Goal: Task Accomplishment & Management: Manage account settings

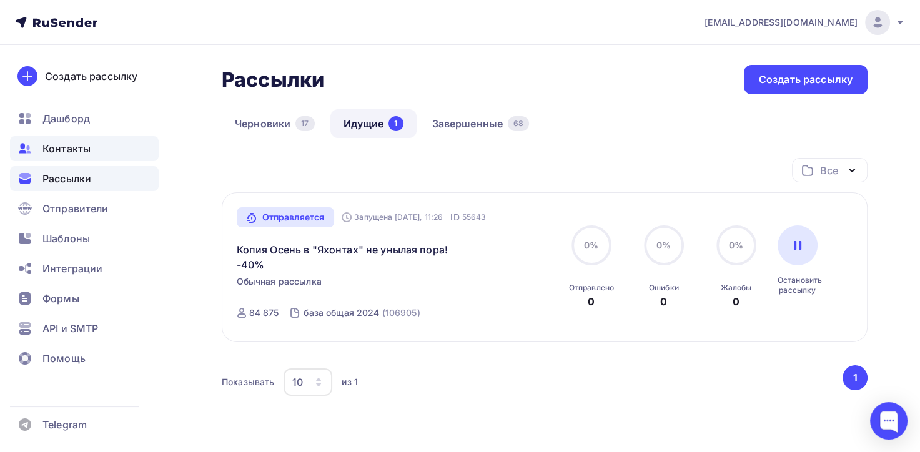
click at [62, 151] on span "Контакты" at bounding box center [66, 148] width 48 height 15
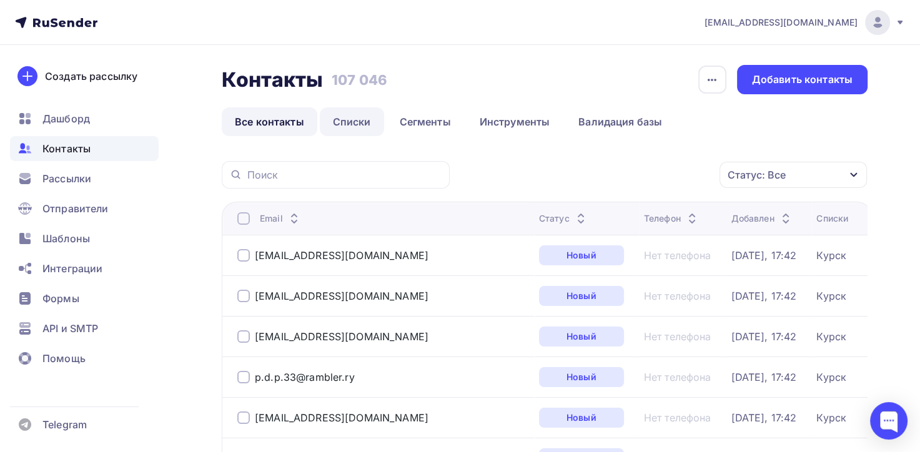
click at [356, 122] on link "Списки" at bounding box center [352, 121] width 64 height 29
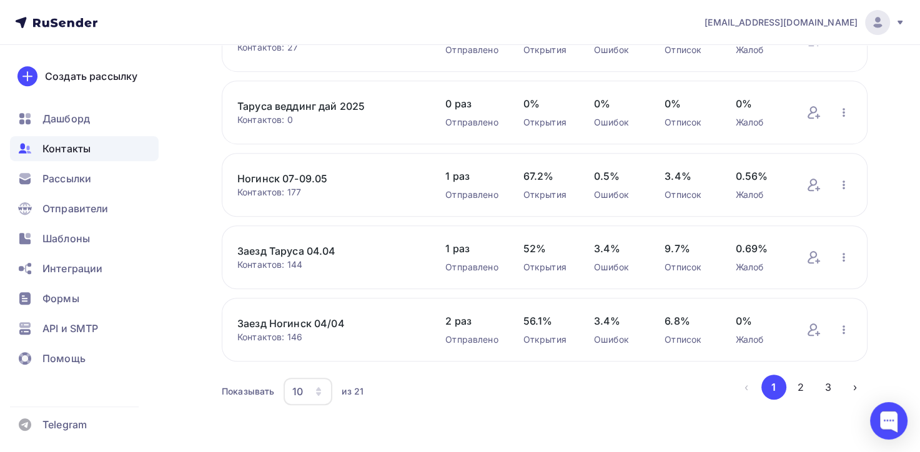
scroll to position [514, 0]
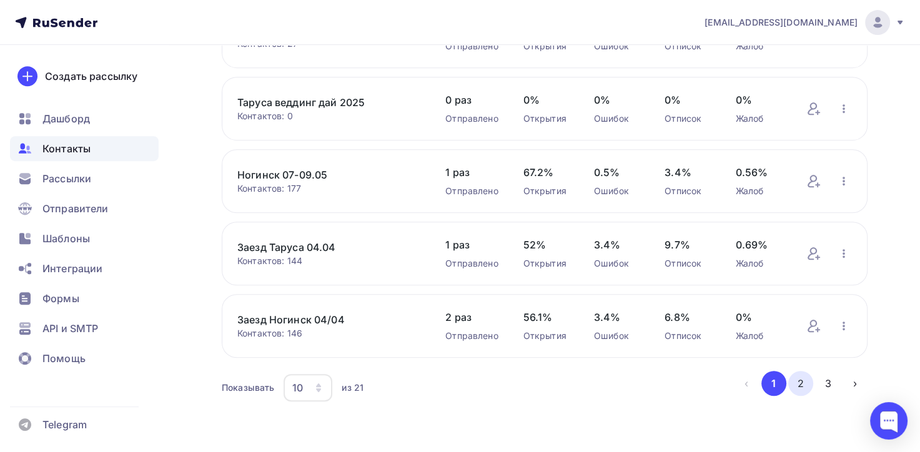
click at [800, 381] on button "2" at bounding box center [801, 383] width 25 height 25
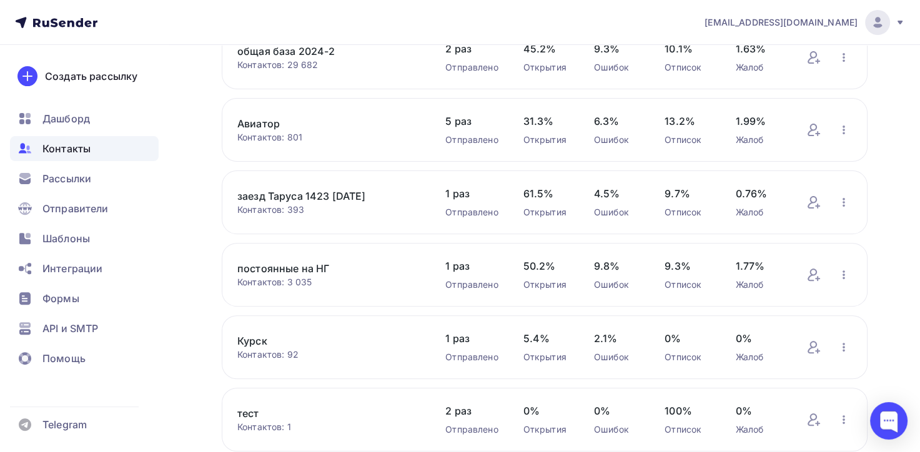
scroll to position [327, 0]
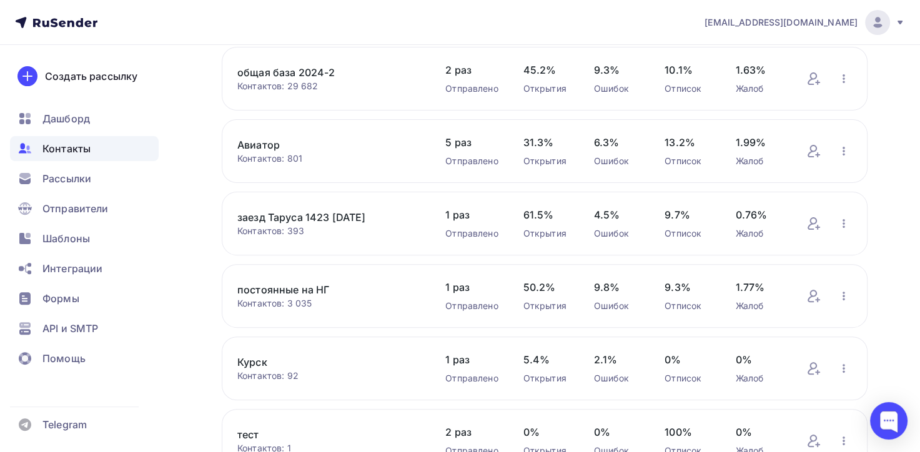
click at [247, 144] on link "Авиатор" at bounding box center [328, 144] width 183 height 15
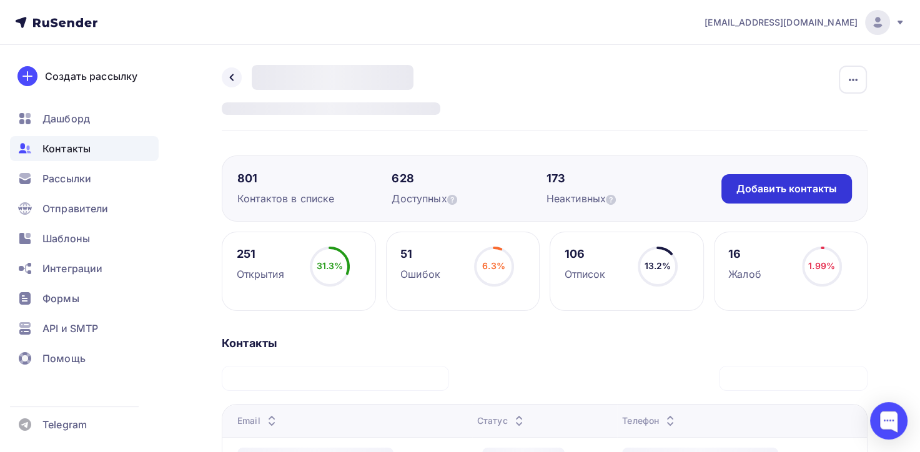
click at [781, 187] on div "Добавить контакты" at bounding box center [787, 189] width 101 height 14
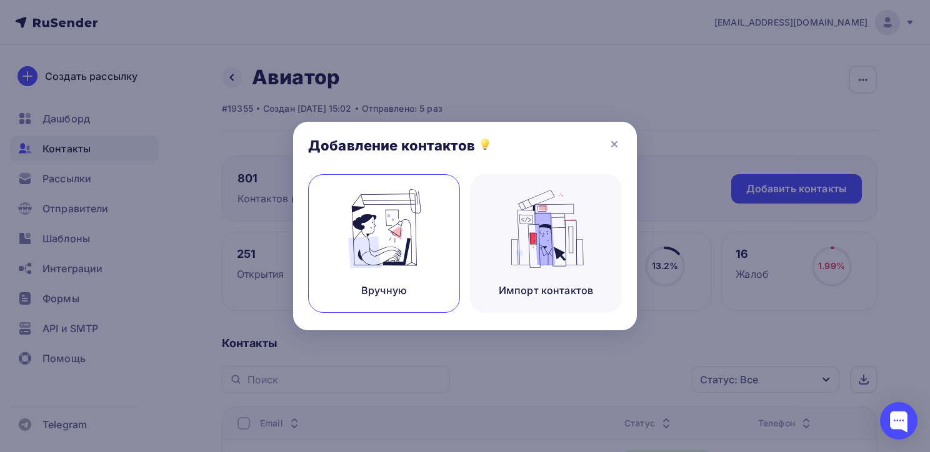
click at [393, 231] on img at bounding box center [384, 228] width 84 height 79
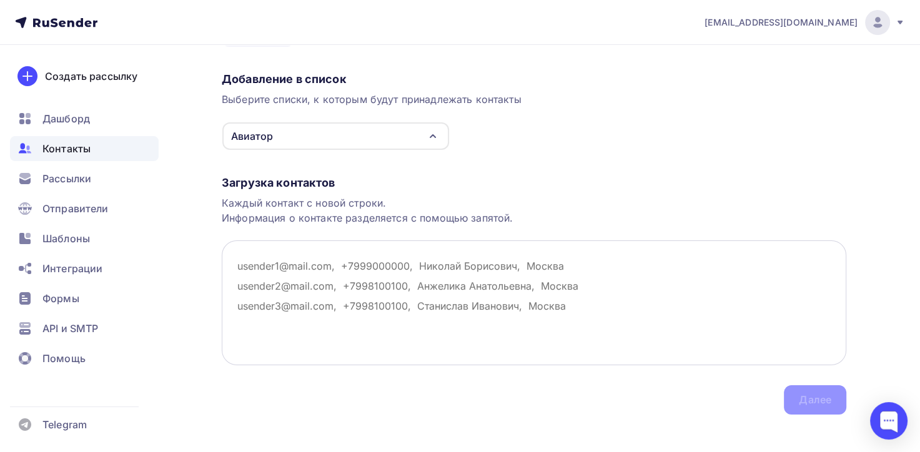
scroll to position [97, 0]
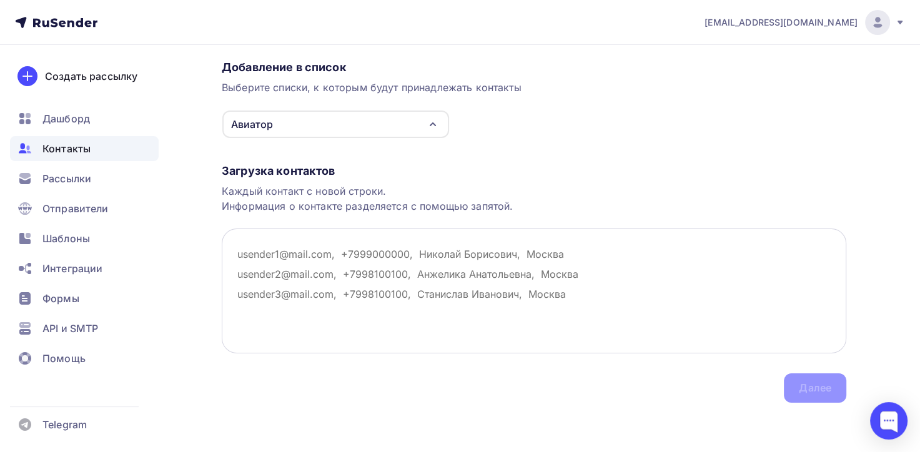
click at [260, 248] on textarea at bounding box center [534, 291] width 625 height 125
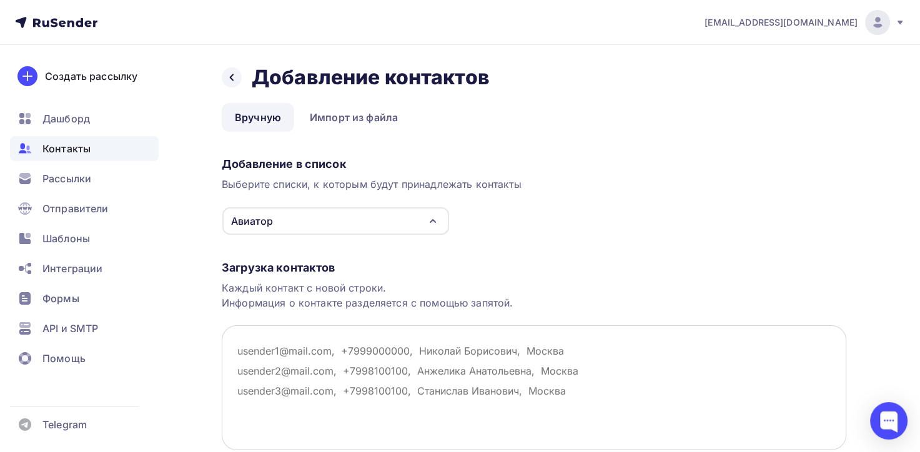
click at [240, 349] on textarea at bounding box center [534, 388] width 625 height 125
paste textarea "Email [EMAIL_ADDRESS][DOMAIN_NAME] [EMAIL_ADDRESS][DOMAIN_NAME] [EMAIL_ADDRESS]…"
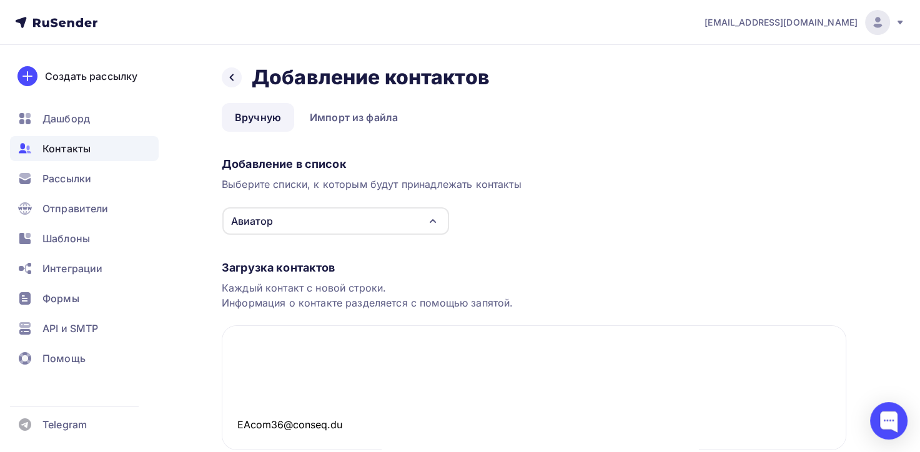
scroll to position [97, 0]
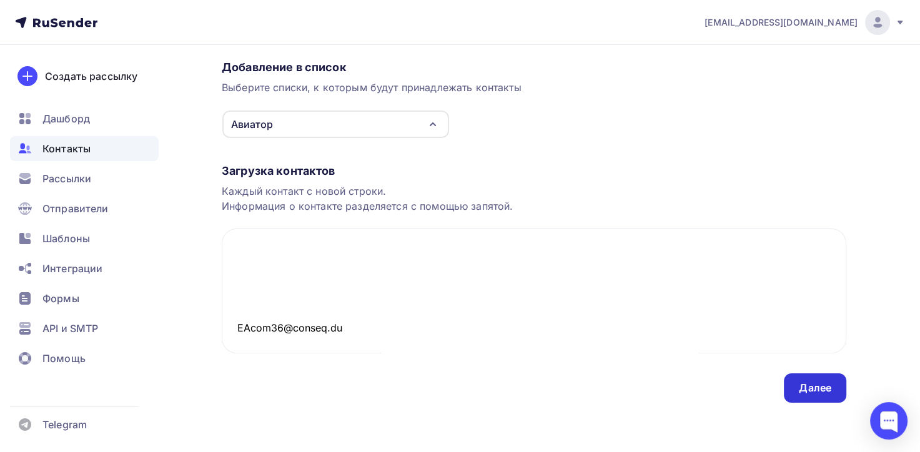
type textarea "Email [EMAIL_ADDRESS][DOMAIN_NAME] [EMAIL_ADDRESS][DOMAIN_NAME] [EMAIL_ADDRESS]…"
click at [805, 382] on div "Далее" at bounding box center [815, 388] width 32 height 14
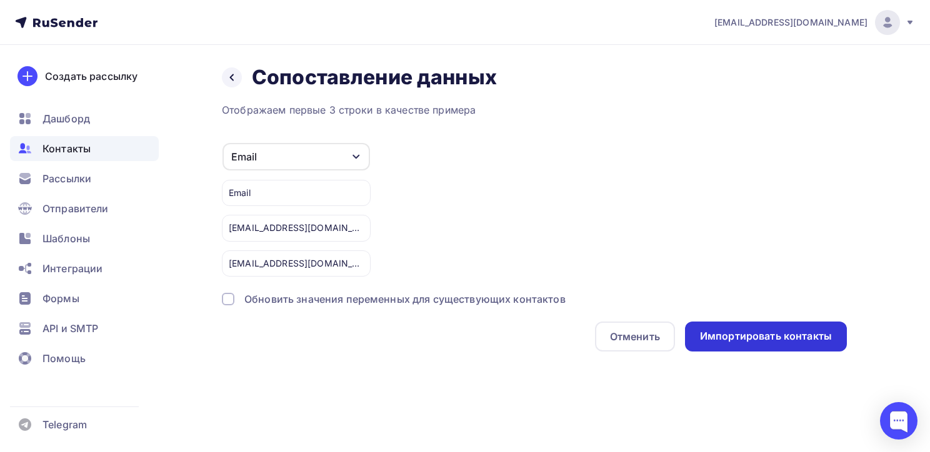
click at [766, 329] on div "Импортировать контакты" at bounding box center [766, 336] width 132 height 14
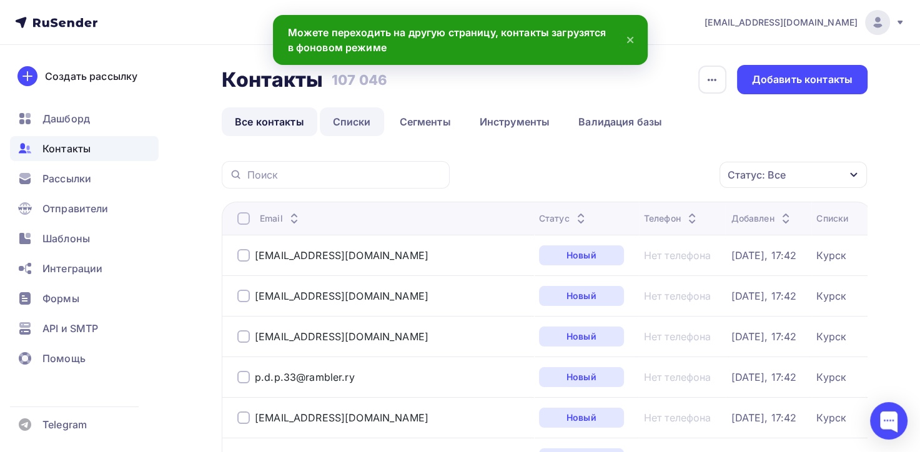
click at [356, 120] on link "Списки" at bounding box center [352, 121] width 64 height 29
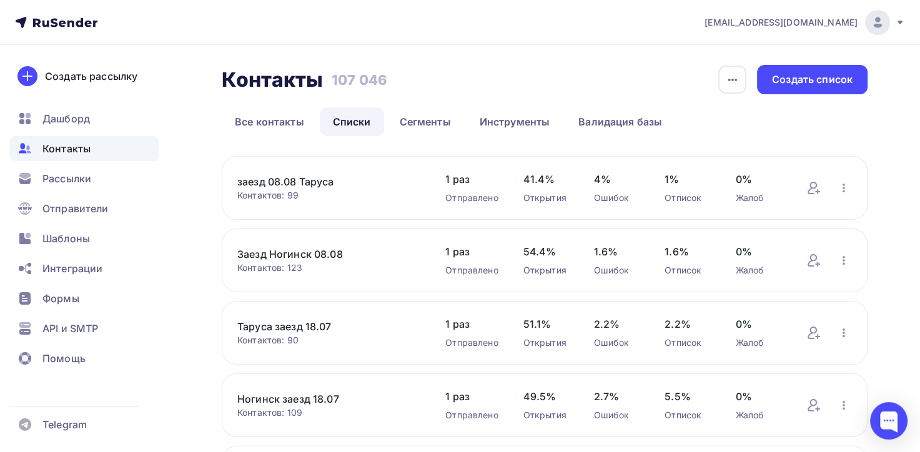
click at [55, 155] on span "Контакты" at bounding box center [66, 148] width 48 height 15
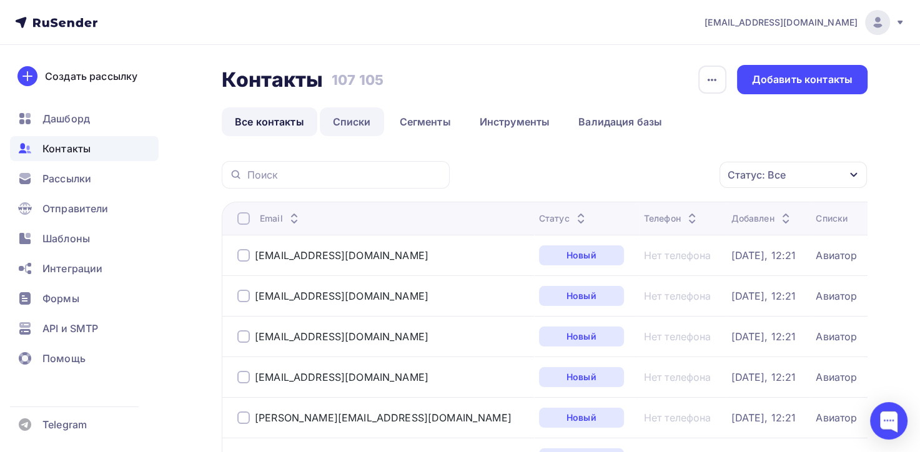
click at [343, 124] on link "Списки" at bounding box center [352, 121] width 64 height 29
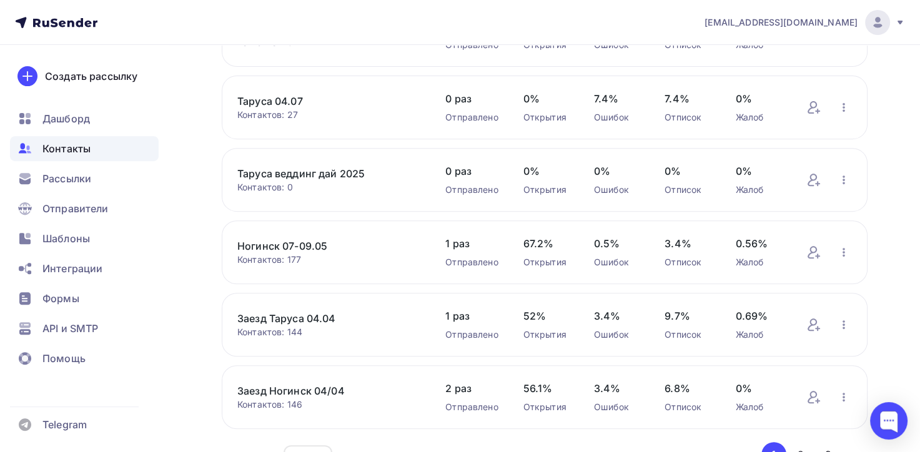
scroll to position [514, 0]
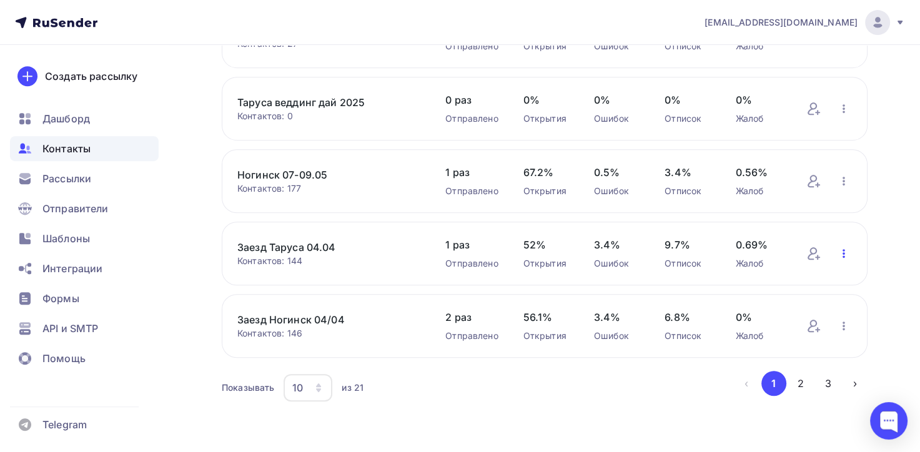
click at [842, 249] on icon "button" at bounding box center [844, 253] width 15 height 15
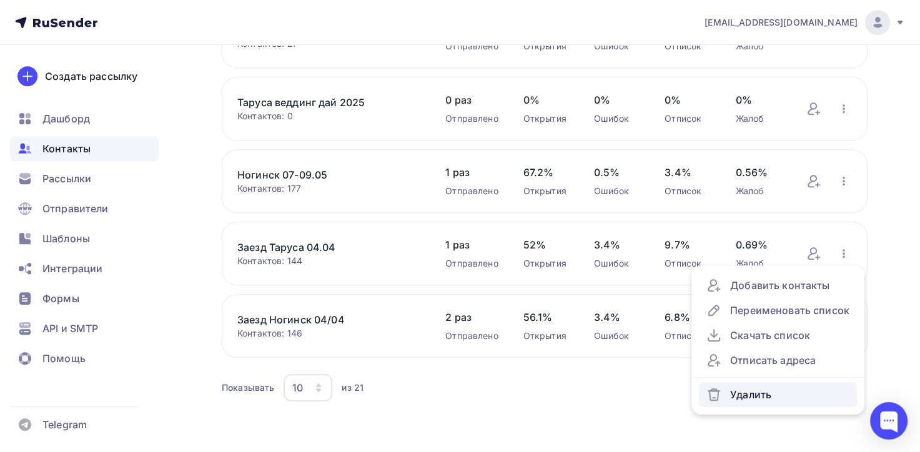
click at [767, 387] on div "Удалить" at bounding box center [778, 394] width 143 height 15
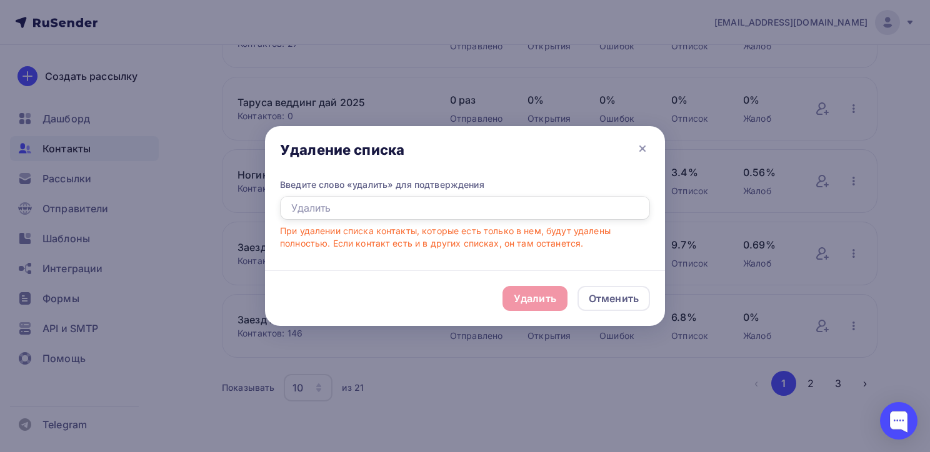
click at [334, 212] on input "text" at bounding box center [465, 208] width 370 height 24
type input "e"
type input "удалить"
click at [541, 285] on div "Удалить Отменить" at bounding box center [465, 299] width 400 height 56
click at [541, 297] on div "Удалить" at bounding box center [535, 298] width 42 height 15
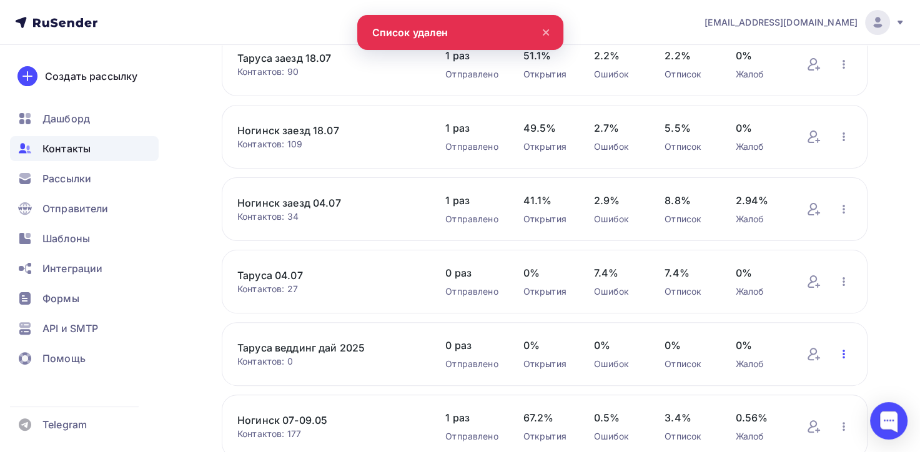
scroll to position [254, 0]
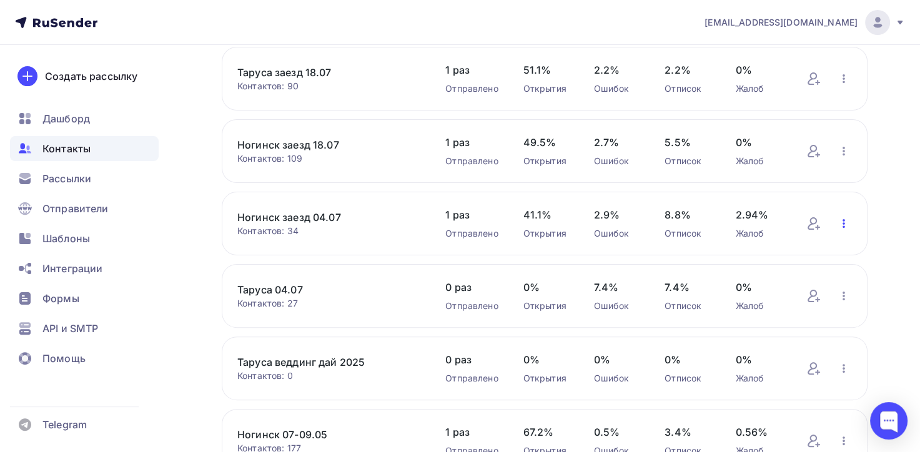
click at [842, 225] on icon "button" at bounding box center [844, 223] width 15 height 15
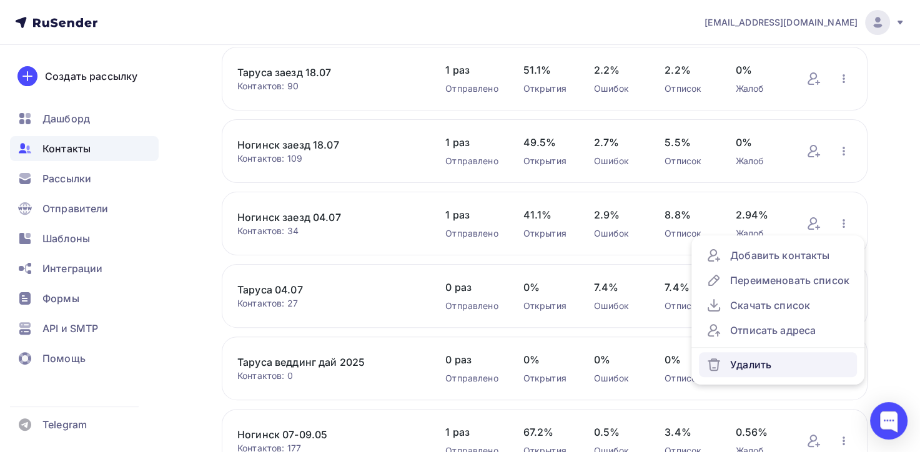
click at [751, 362] on div "Удалить" at bounding box center [778, 364] width 143 height 15
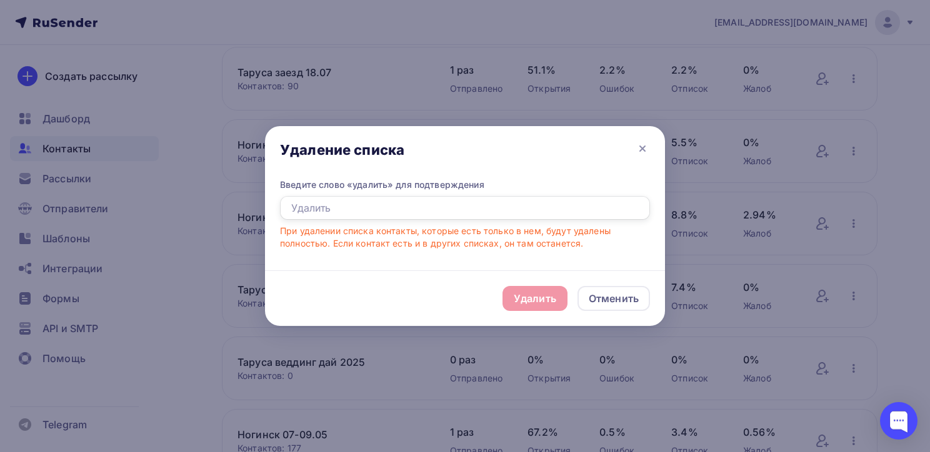
click at [393, 216] on input "text" at bounding box center [465, 208] width 370 height 24
type input "Удалить"
click at [552, 308] on div "Удалить" at bounding box center [534, 298] width 65 height 25
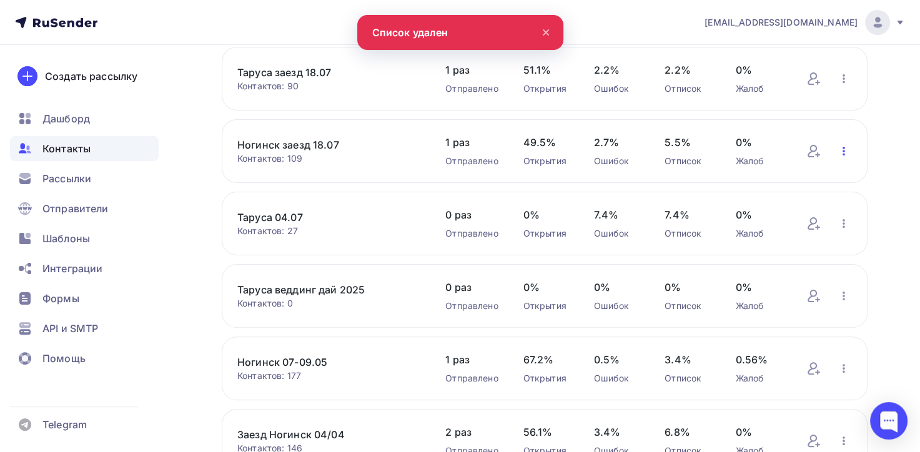
click at [840, 151] on icon "button" at bounding box center [844, 151] width 15 height 15
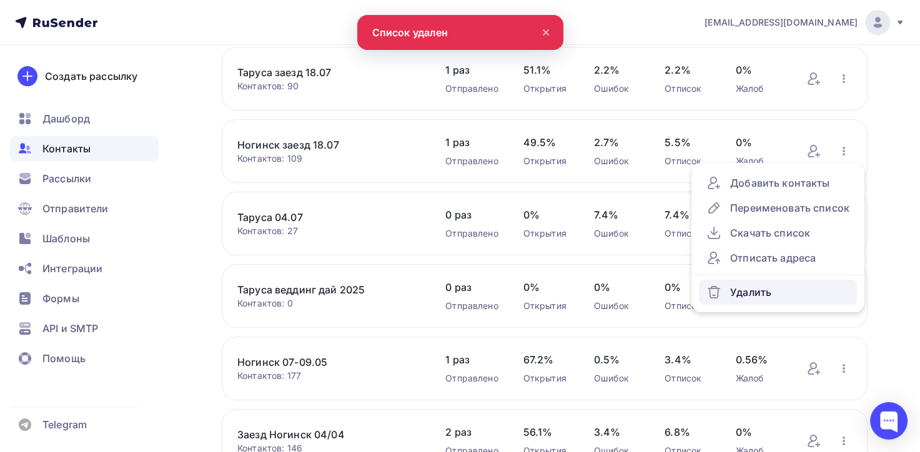
click at [777, 289] on div "Удалить" at bounding box center [778, 292] width 143 height 15
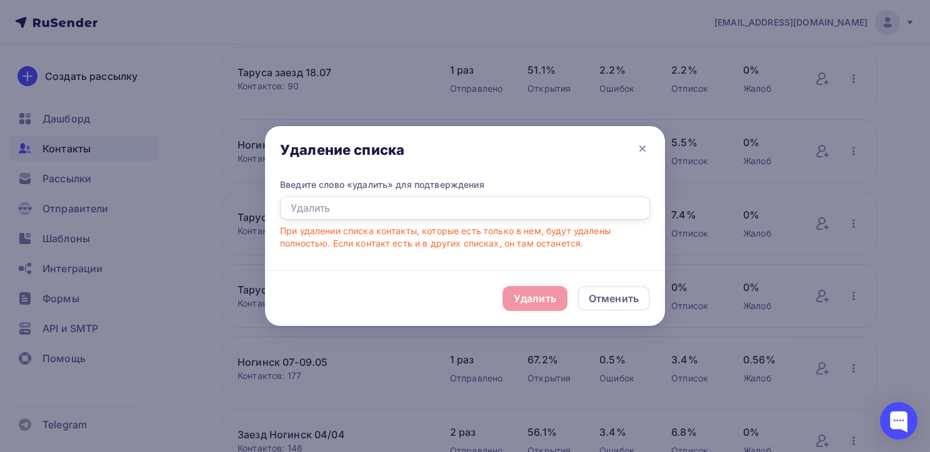
click at [372, 212] on input "text" at bounding box center [465, 208] width 370 height 24
type input "Удалить"
click at [518, 292] on div "Удалить" at bounding box center [535, 298] width 42 height 15
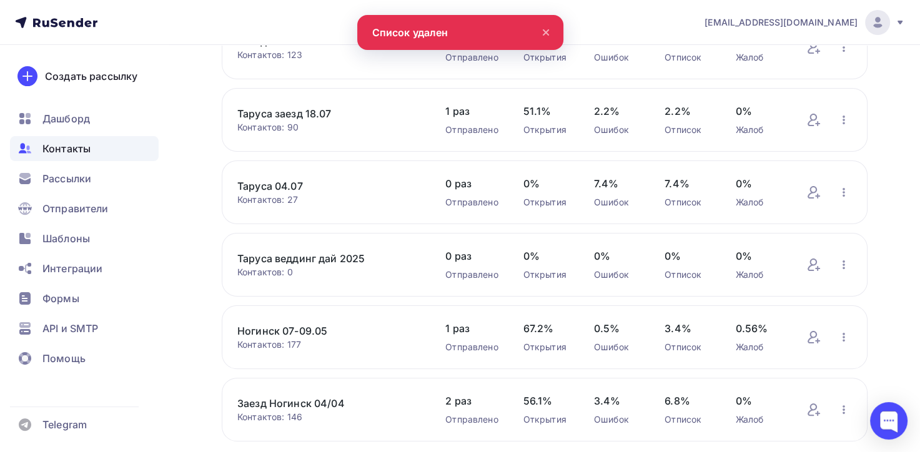
scroll to position [192, 0]
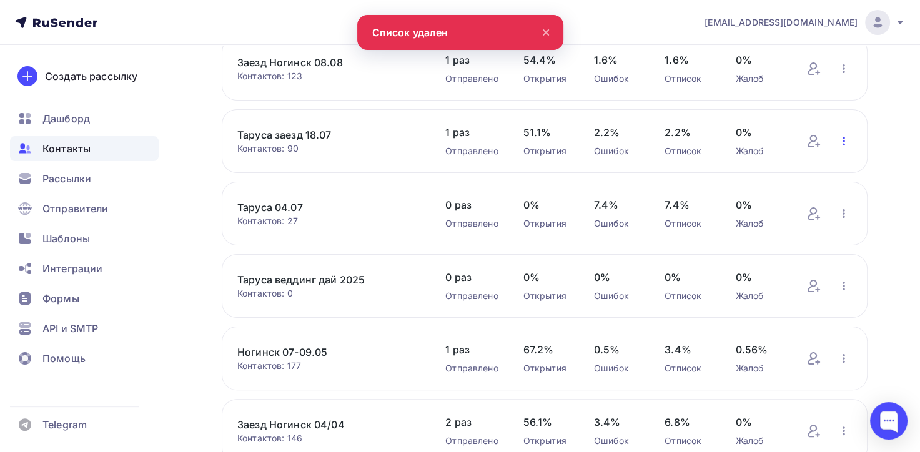
click at [840, 137] on icon "button" at bounding box center [844, 141] width 15 height 15
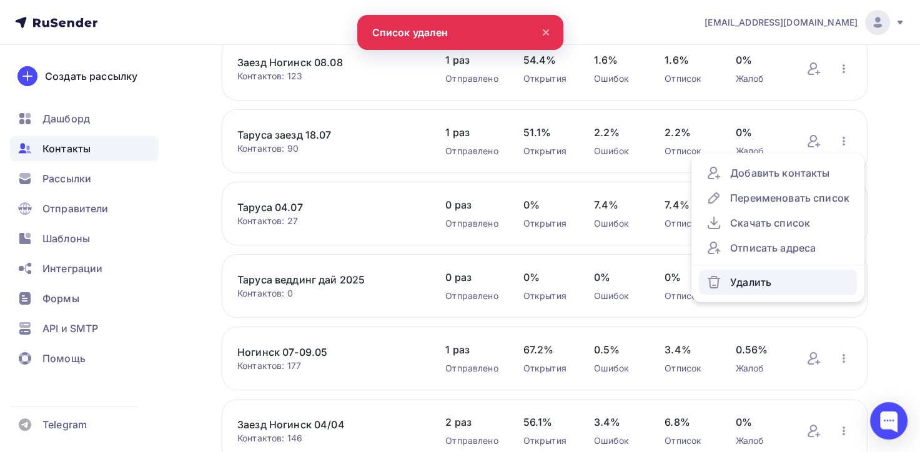
click at [764, 279] on div "Удалить" at bounding box center [778, 282] width 143 height 15
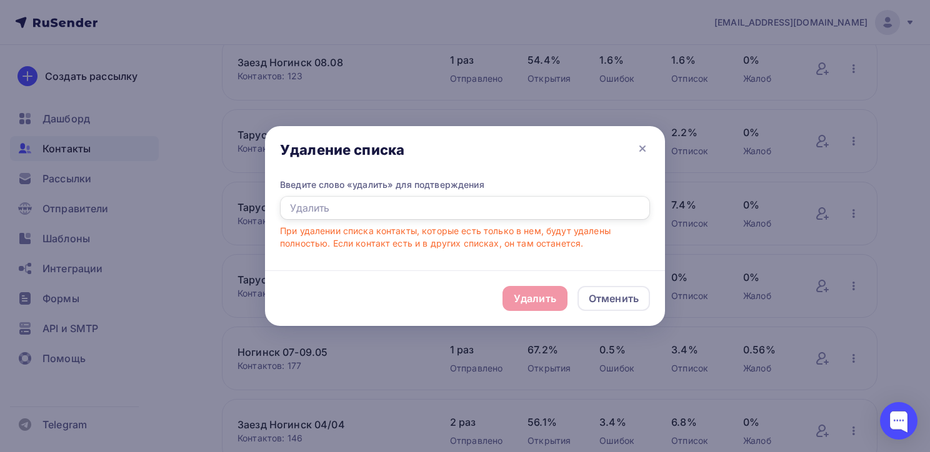
click at [311, 207] on input "text" at bounding box center [465, 208] width 370 height 24
type input "Удалить"
click at [540, 294] on div "Удалить" at bounding box center [535, 298] width 42 height 15
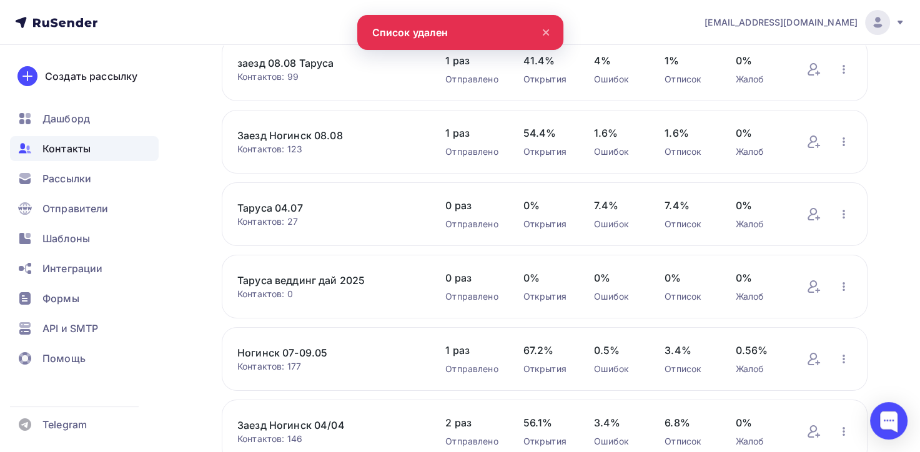
scroll to position [4, 0]
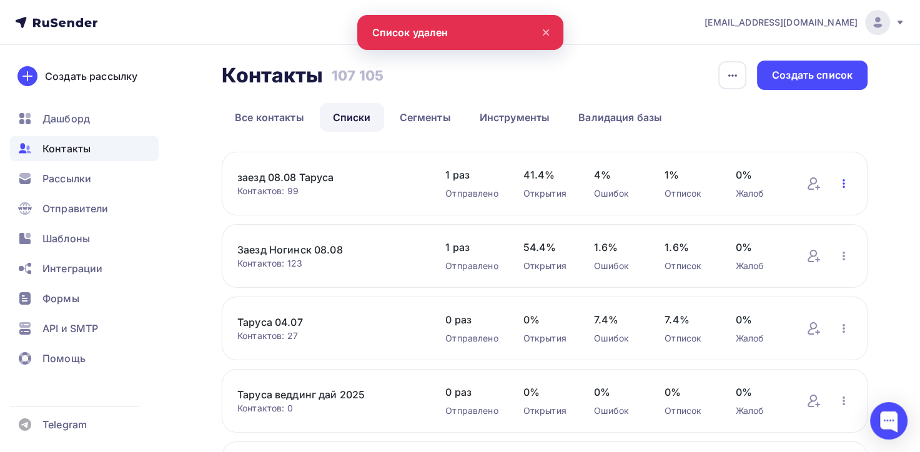
click at [842, 182] on icon "button" at bounding box center [844, 183] width 15 height 15
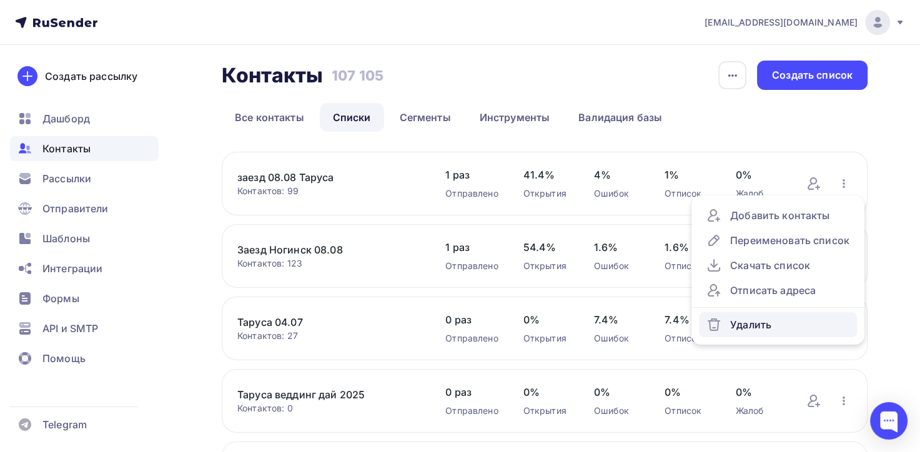
click at [764, 320] on div "Удалить" at bounding box center [778, 324] width 143 height 15
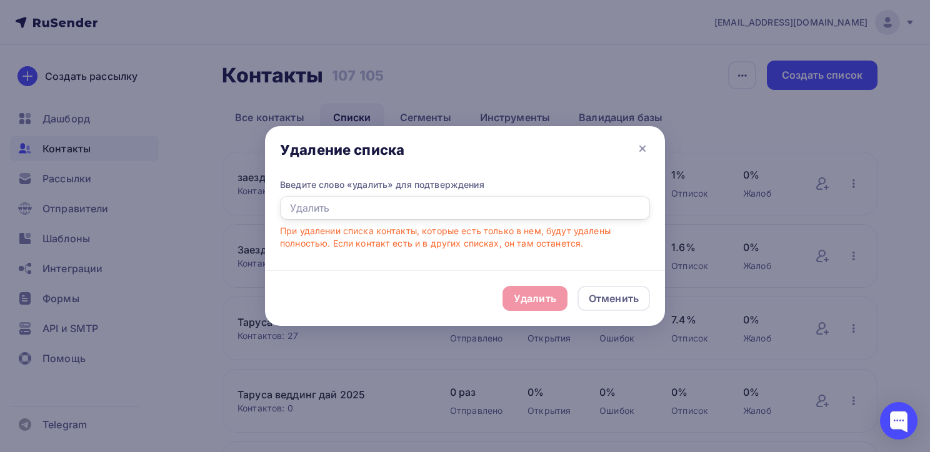
click at [356, 210] on input "text" at bounding box center [465, 208] width 370 height 24
type input "Удалить"
click at [535, 293] on div "Удалить" at bounding box center [535, 298] width 42 height 15
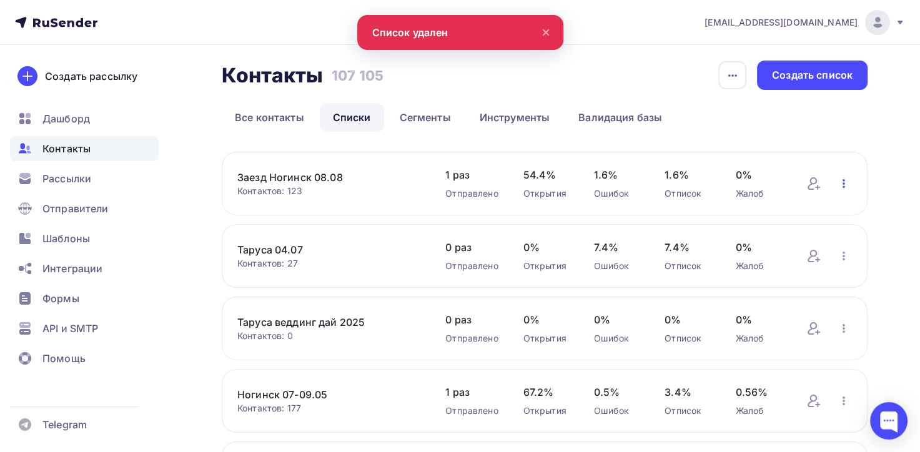
click at [844, 183] on icon "button" at bounding box center [844, 183] width 2 height 9
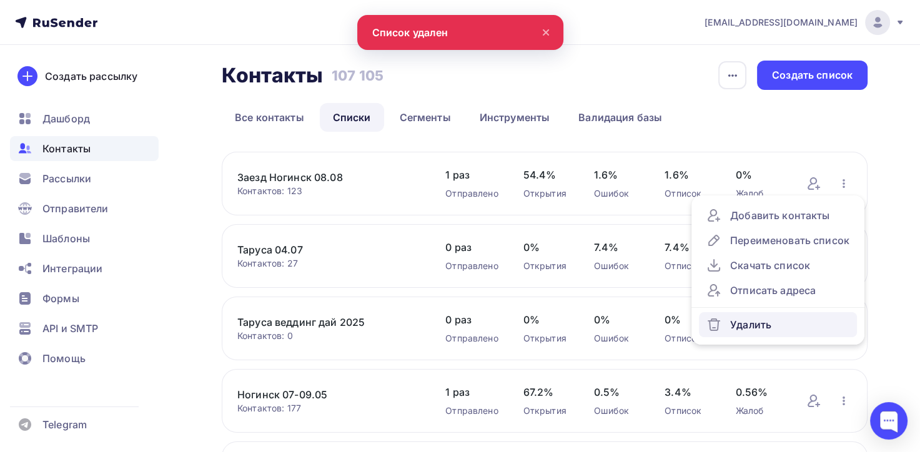
click at [774, 322] on div "Удалить" at bounding box center [778, 324] width 143 height 15
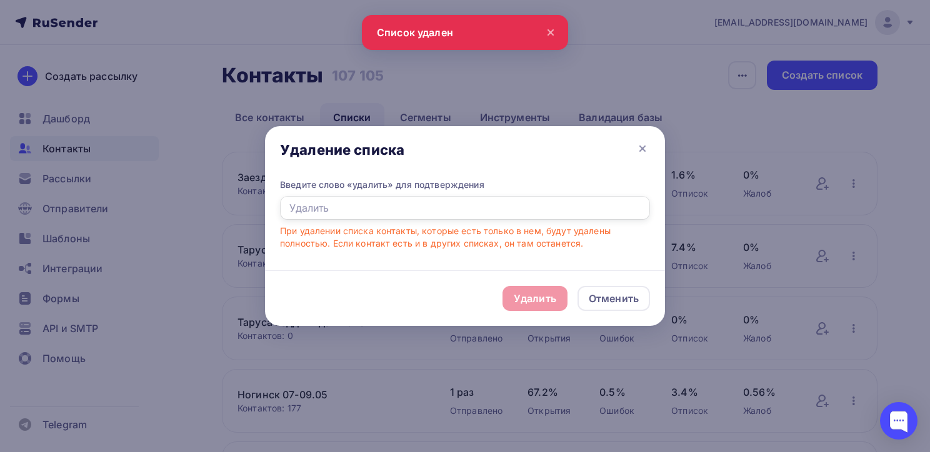
click at [296, 212] on input "text" at bounding box center [465, 208] width 370 height 24
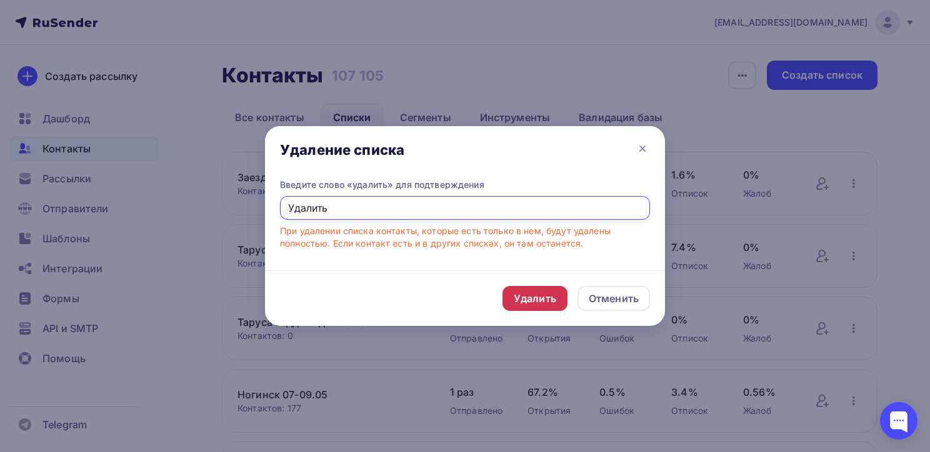
type input "Удалить"
click at [540, 308] on div "Удалить" at bounding box center [534, 298] width 65 height 25
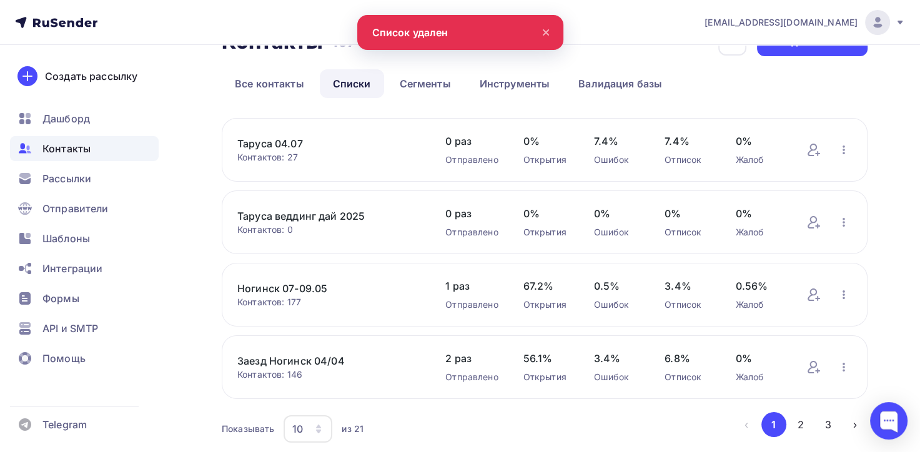
scroll to position [67, 0]
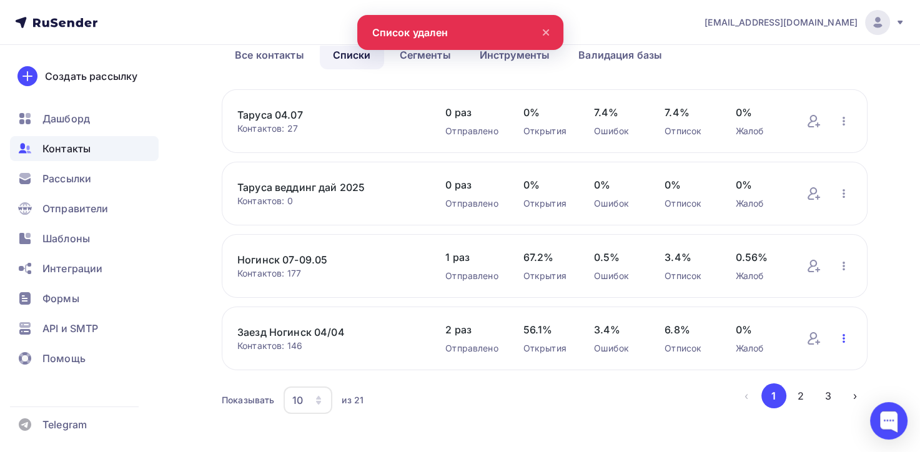
click at [844, 334] on icon "button" at bounding box center [844, 338] width 2 height 9
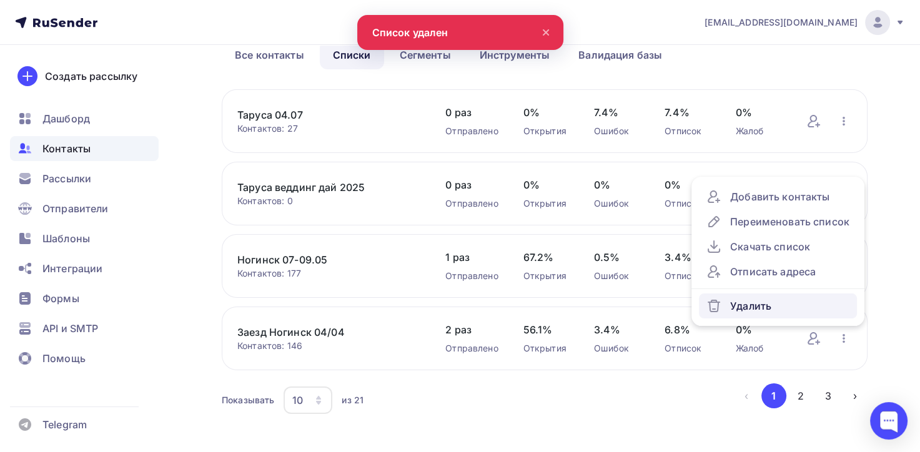
click at [757, 304] on div "Удалить" at bounding box center [778, 306] width 143 height 15
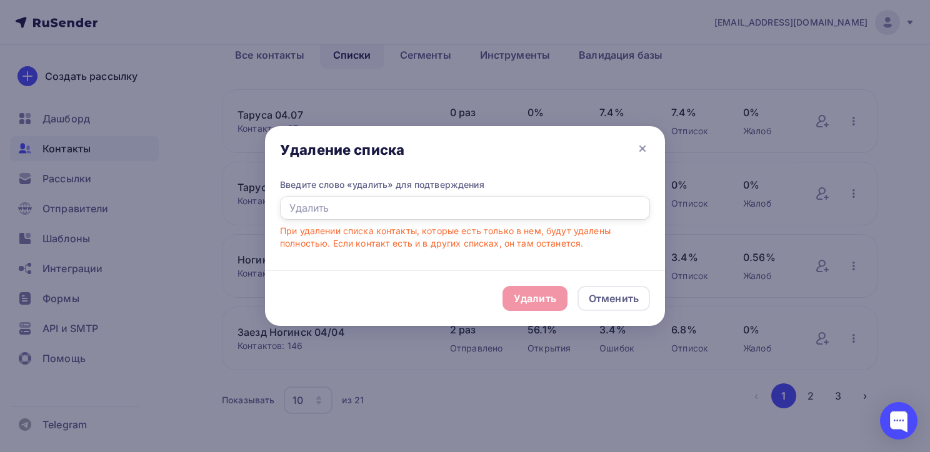
click at [331, 206] on input "text" at bounding box center [465, 208] width 370 height 24
type input "Удалить"
click at [524, 298] on div "Удалить" at bounding box center [535, 298] width 42 height 15
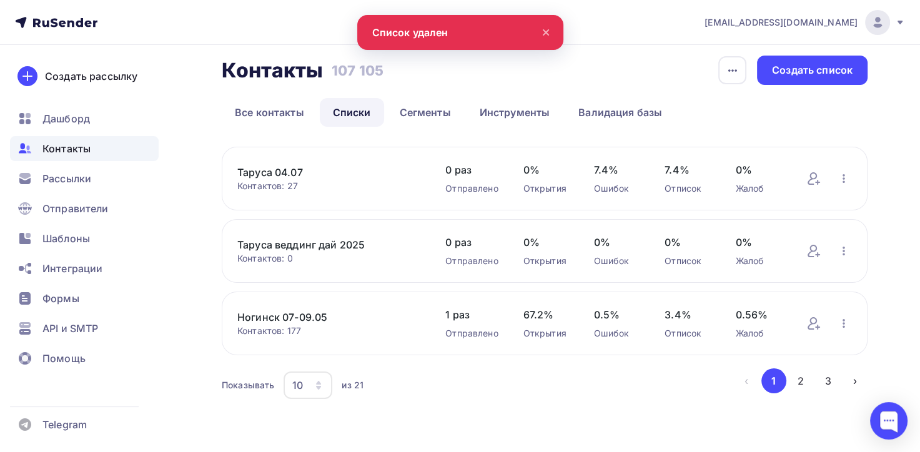
scroll to position [8, 0]
click at [800, 382] on button "2" at bounding box center [801, 382] width 25 height 25
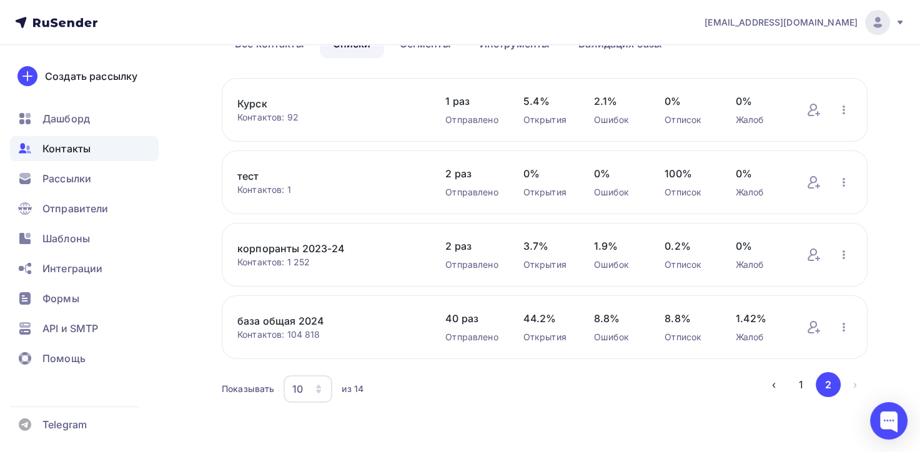
scroll to position [81, 0]
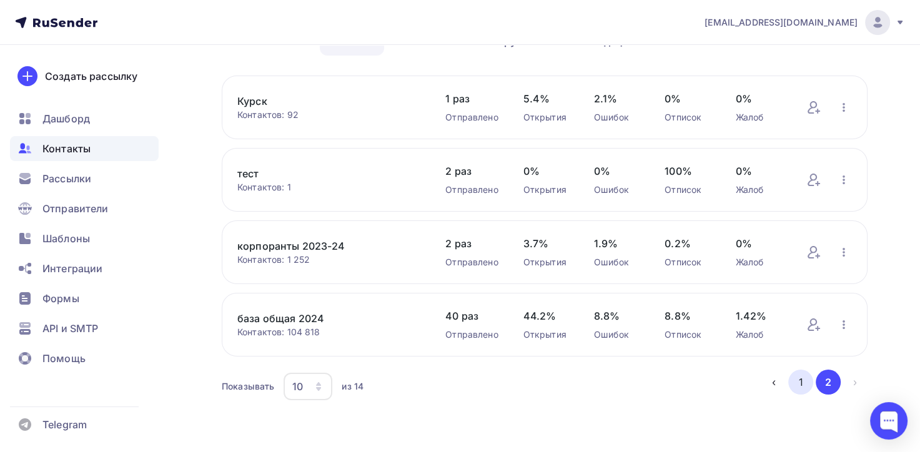
click at [803, 377] on button "1" at bounding box center [801, 382] width 25 height 25
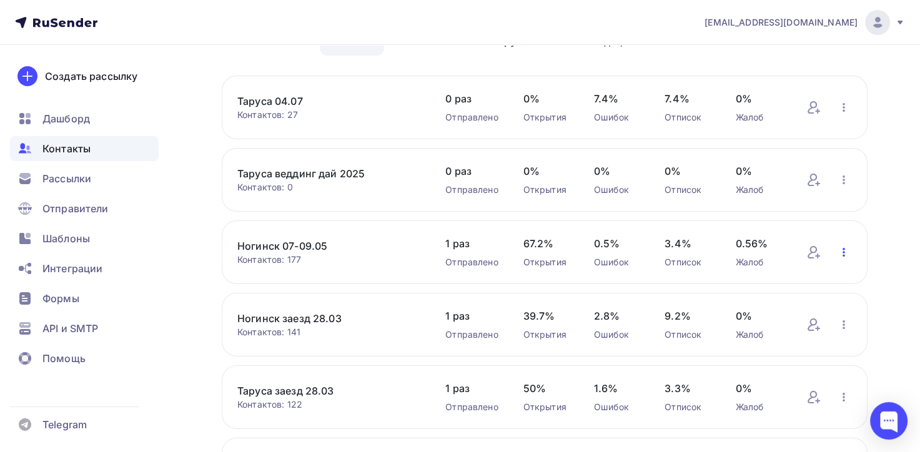
click at [842, 253] on icon "button" at bounding box center [844, 252] width 15 height 15
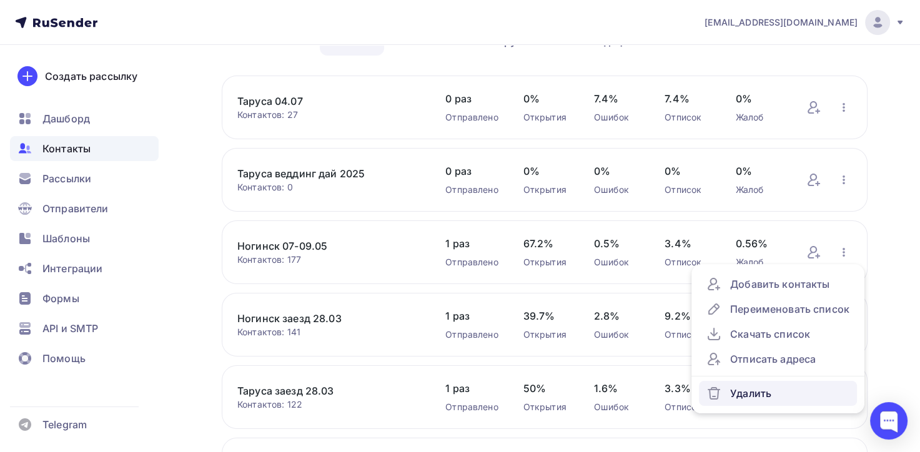
click at [763, 391] on div "Удалить" at bounding box center [778, 393] width 143 height 15
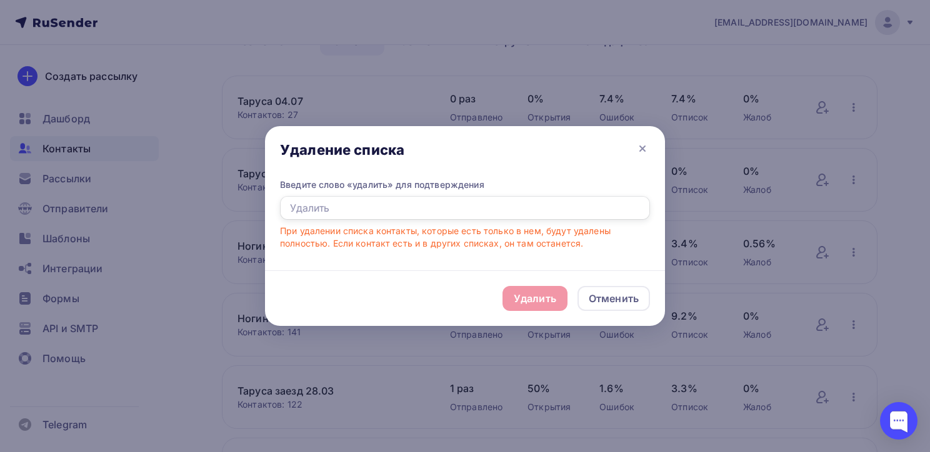
click at [339, 204] on input "text" at bounding box center [465, 208] width 370 height 24
type input "Удалить"
click at [535, 295] on div "Удалить" at bounding box center [535, 298] width 42 height 15
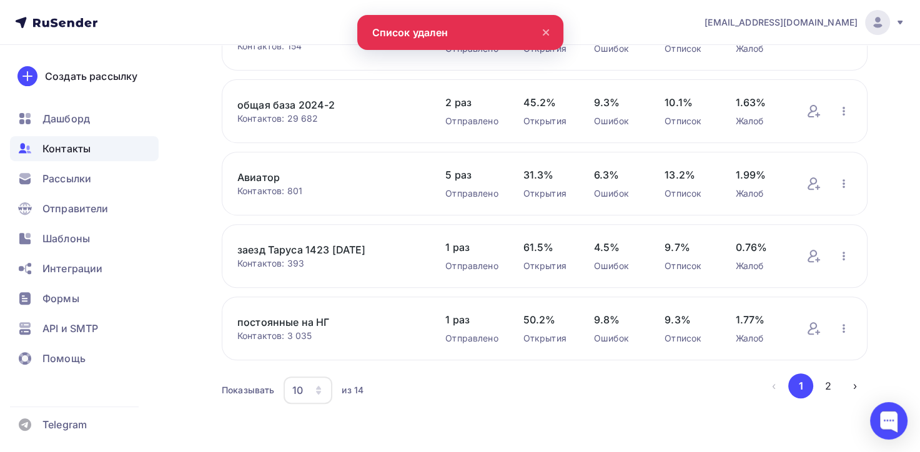
scroll to position [442, 0]
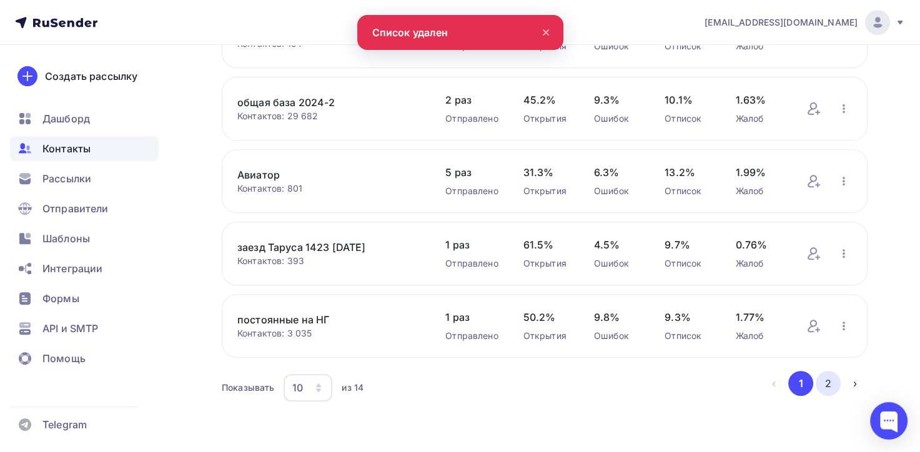
click at [829, 383] on button "2" at bounding box center [828, 383] width 25 height 25
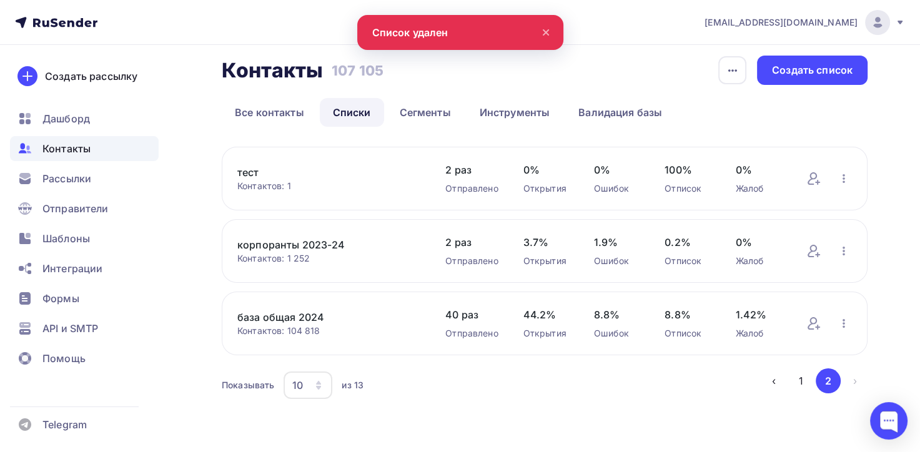
scroll to position [8, 0]
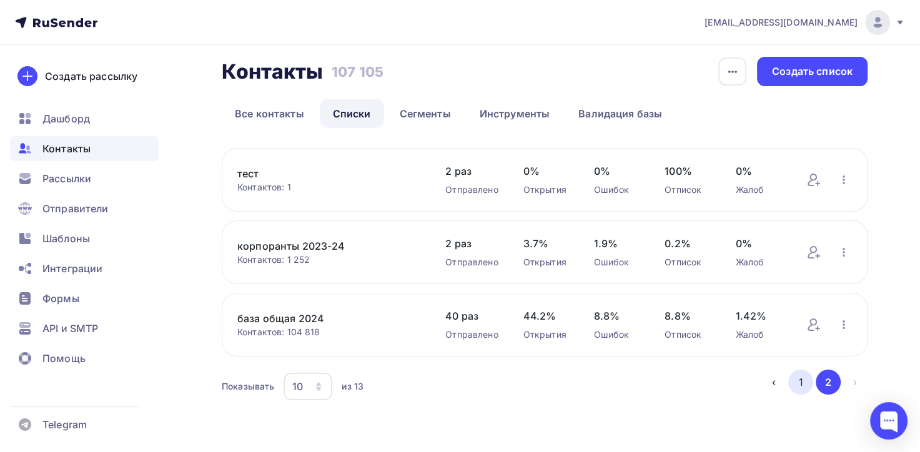
click at [806, 379] on button "1" at bounding box center [801, 382] width 25 height 25
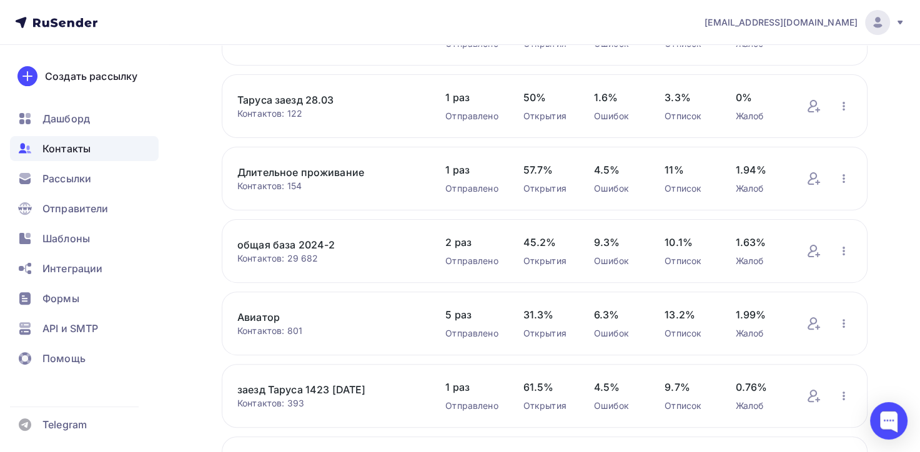
scroll to position [321, 0]
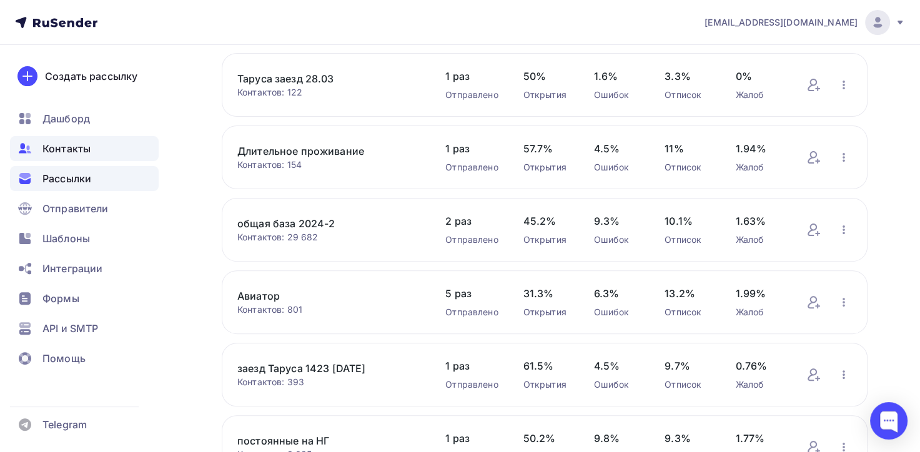
click at [67, 180] on span "Рассылки" at bounding box center [66, 178] width 49 height 15
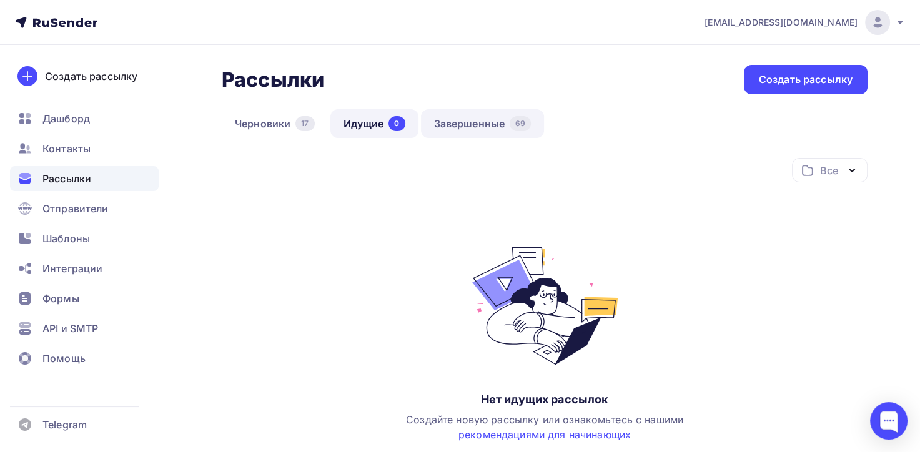
click at [443, 124] on link "Завершенные 69" at bounding box center [483, 123] width 124 height 29
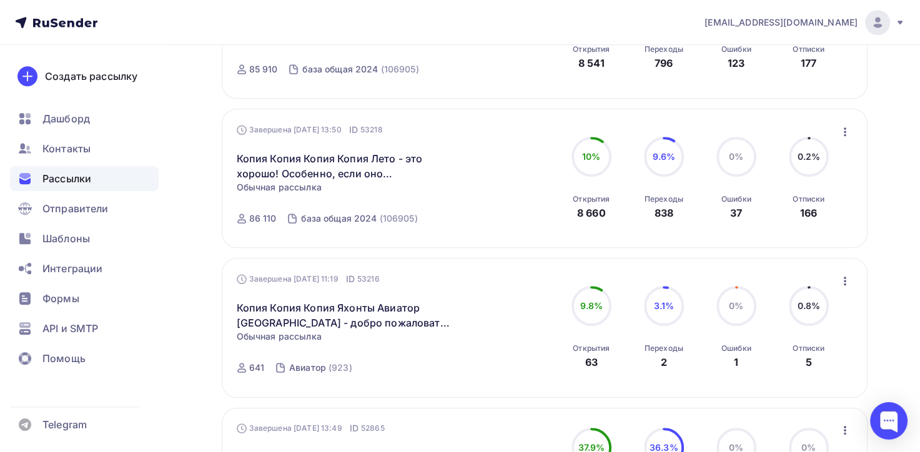
scroll to position [1154, 0]
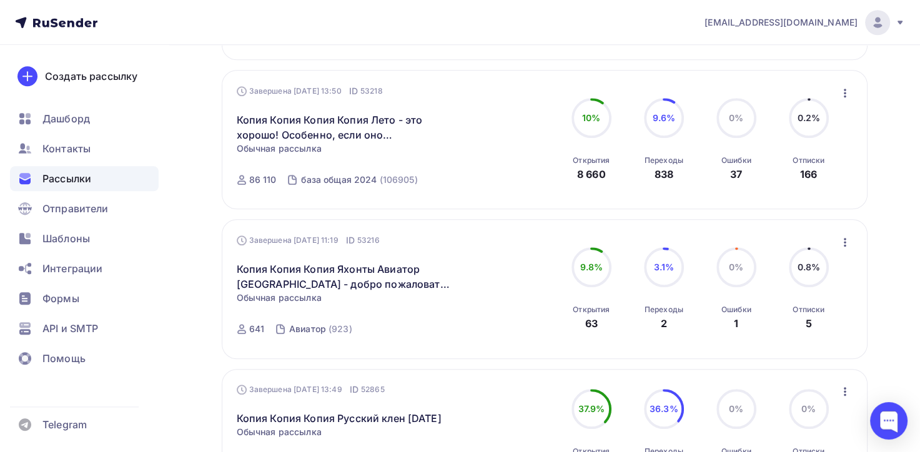
click at [847, 235] on icon "button" at bounding box center [845, 242] width 15 height 15
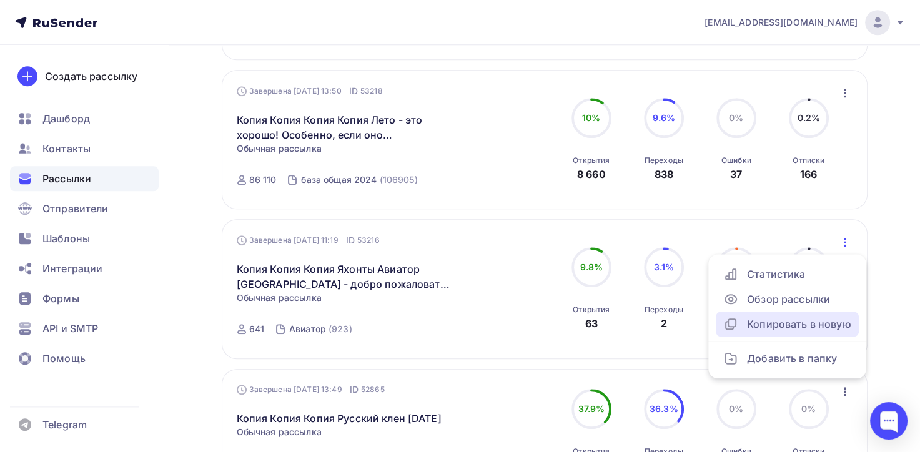
click at [803, 322] on div "Копировать в новую" at bounding box center [788, 324] width 128 height 15
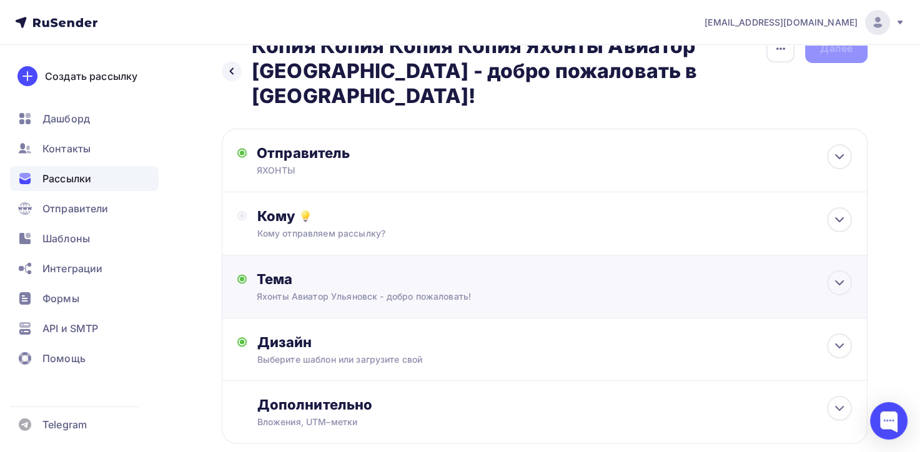
scroll to position [77, 0]
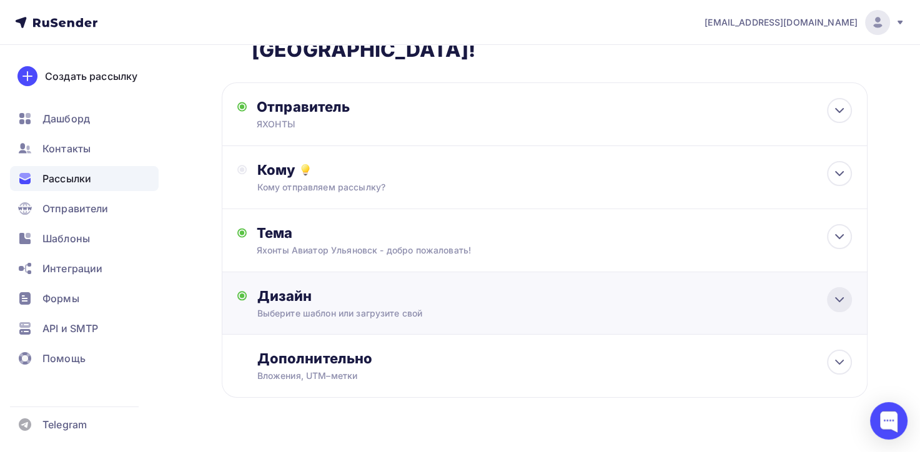
click at [837, 298] on icon at bounding box center [839, 300] width 7 height 4
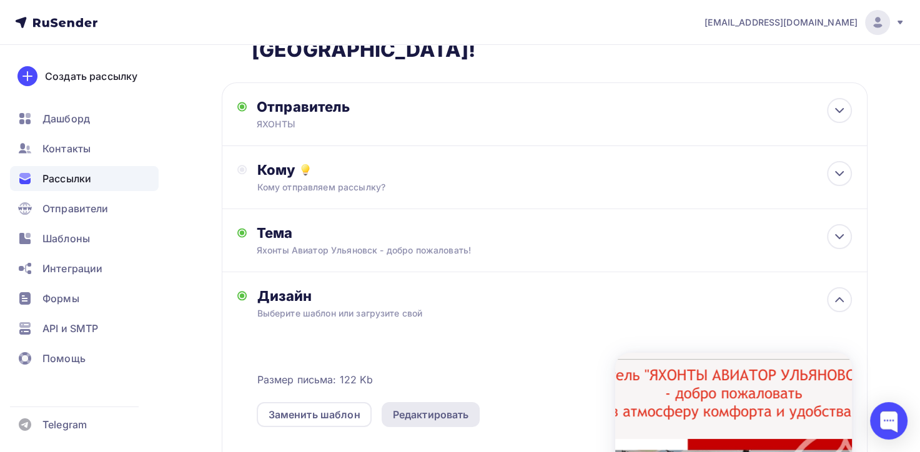
click at [416, 407] on div "Редактировать" at bounding box center [431, 414] width 76 height 15
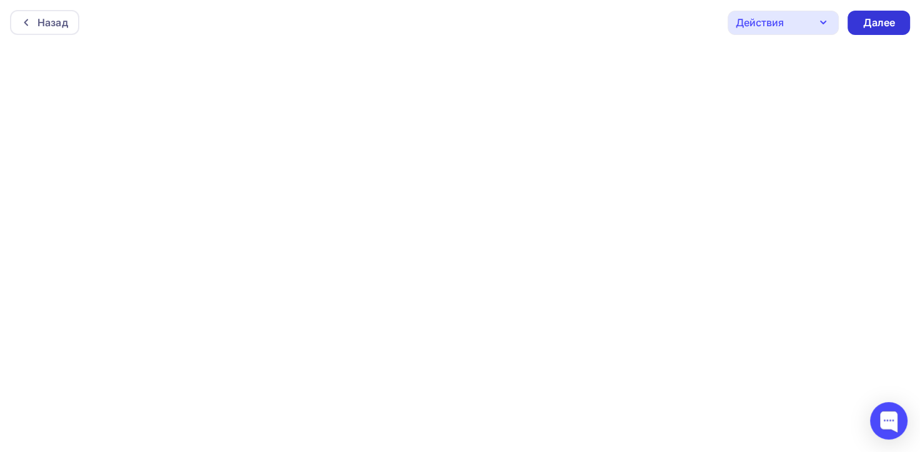
click at [882, 22] on div "Далее" at bounding box center [879, 23] width 32 height 14
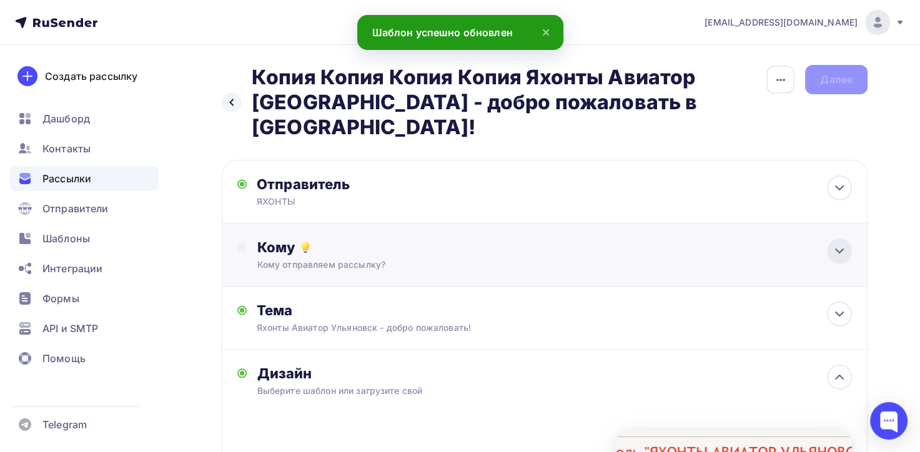
click at [839, 244] on icon at bounding box center [839, 251] width 15 height 15
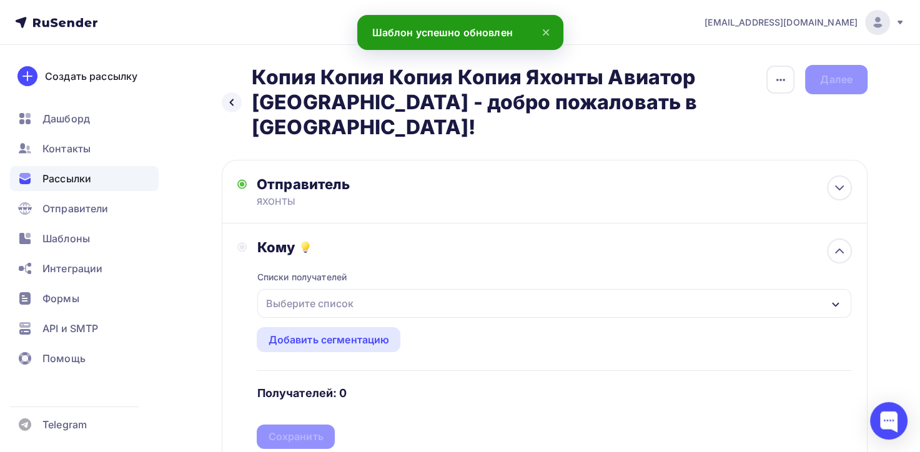
click at [834, 302] on icon "button" at bounding box center [835, 304] width 7 height 4
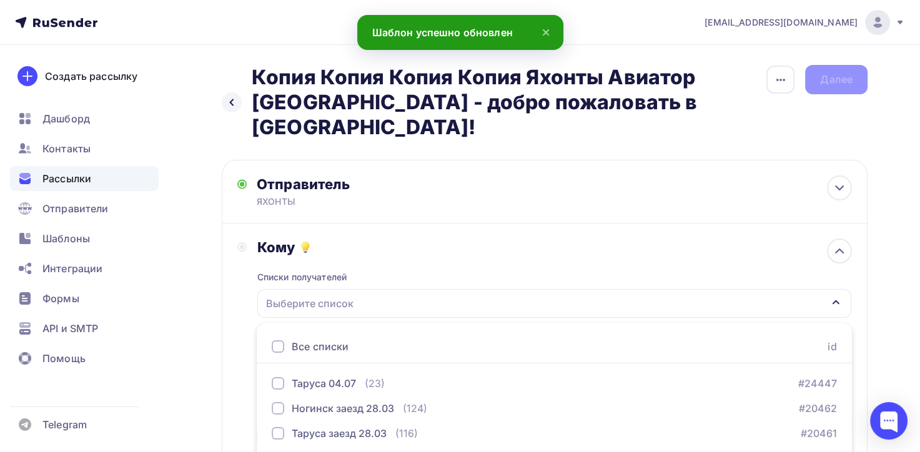
scroll to position [169, 0]
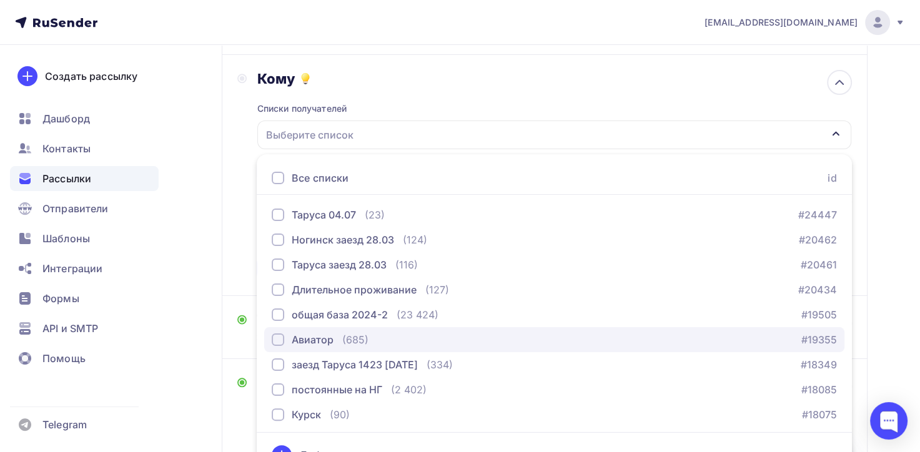
click at [327, 332] on div "Авиатор" at bounding box center [313, 339] width 42 height 15
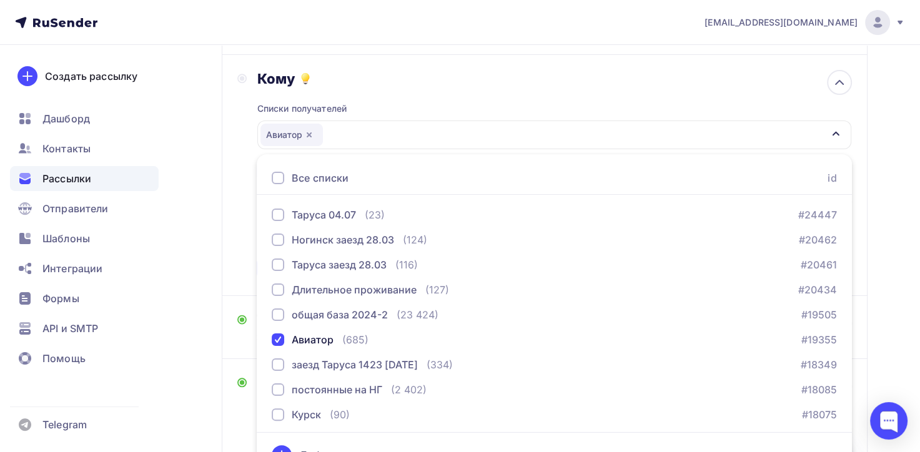
click at [185, 372] on div "Назад Копия Копия Копия Копия Яхонты Авиатор [GEOGRAPHIC_DATA] - добро пожалова…" at bounding box center [460, 327] width 920 height 903
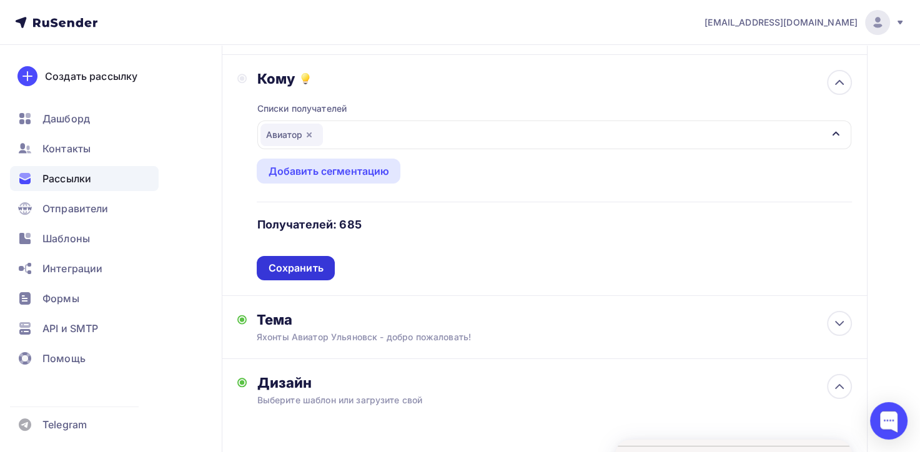
click at [282, 256] on div "Сохранить" at bounding box center [295, 268] width 77 height 24
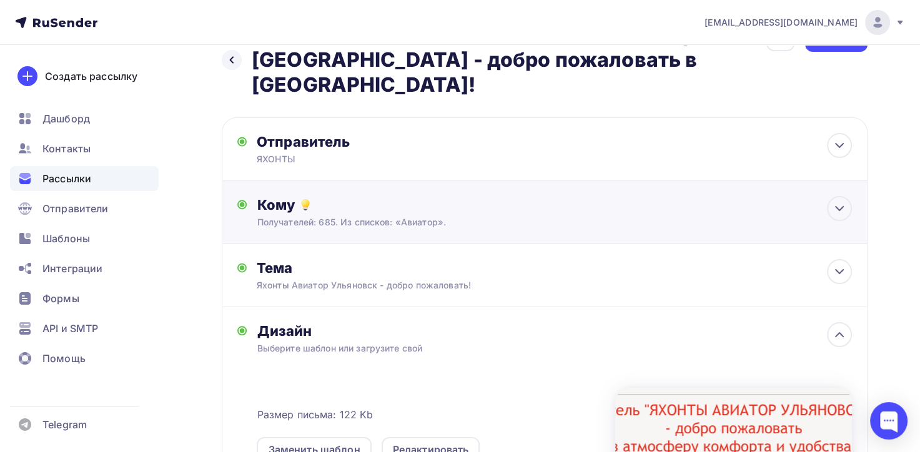
scroll to position [0, 0]
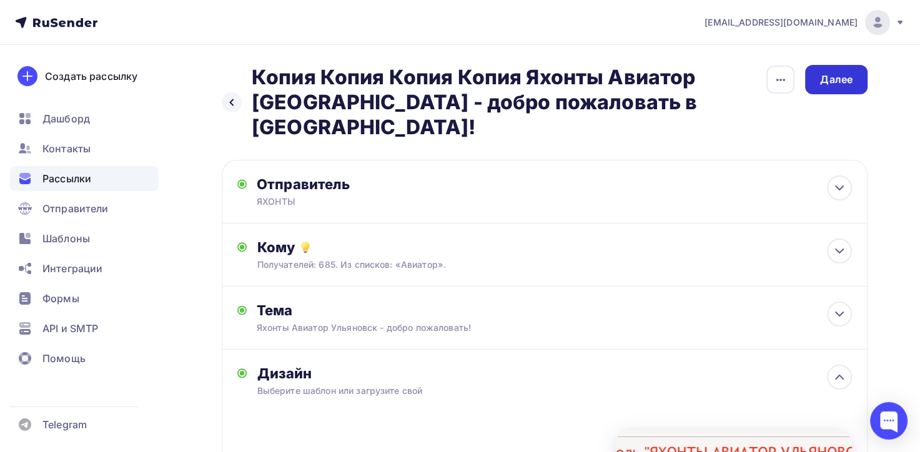
click at [825, 77] on div "Далее" at bounding box center [836, 79] width 32 height 14
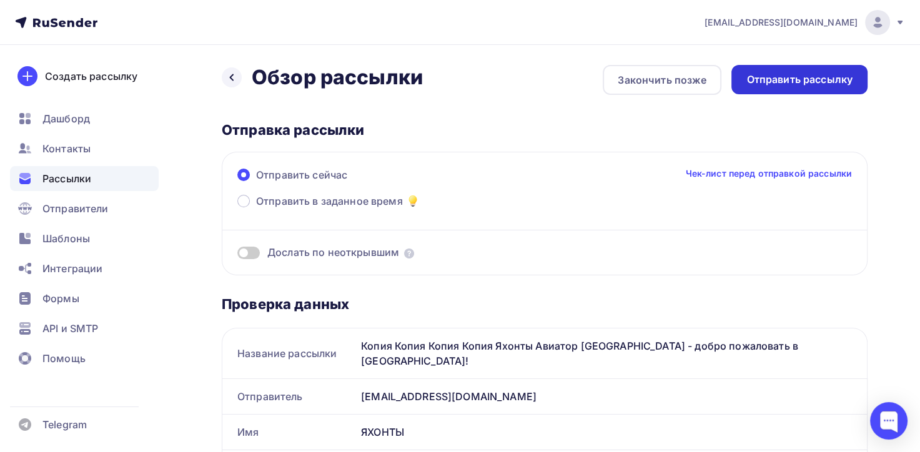
click at [783, 78] on div "Отправить рассылку" at bounding box center [800, 79] width 106 height 14
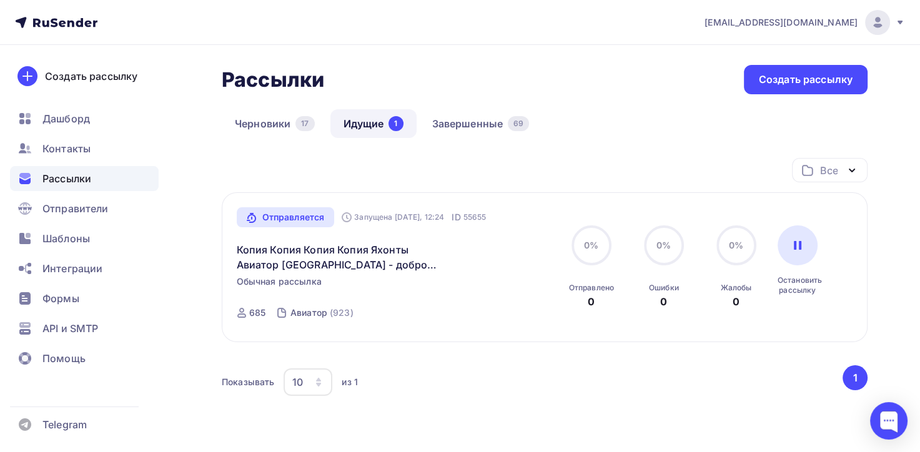
click at [62, 182] on span "Рассылки" at bounding box center [66, 178] width 49 height 15
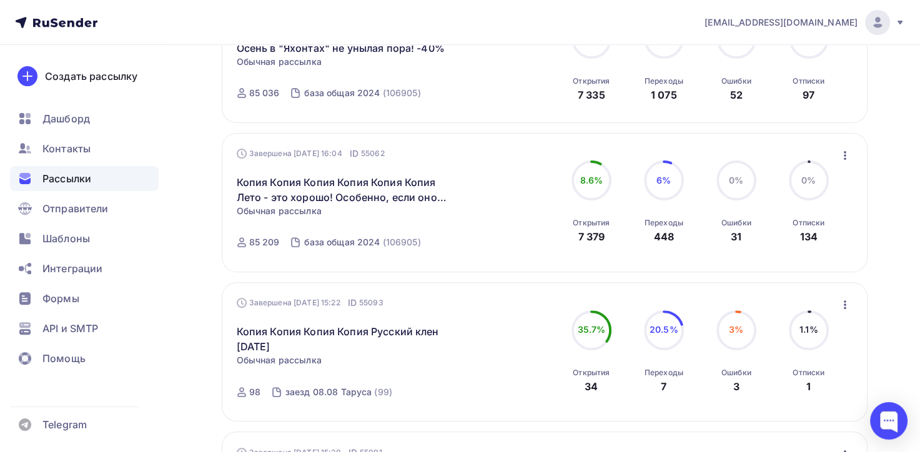
scroll to position [187, 0]
